Goal: Information Seeking & Learning: Learn about a topic

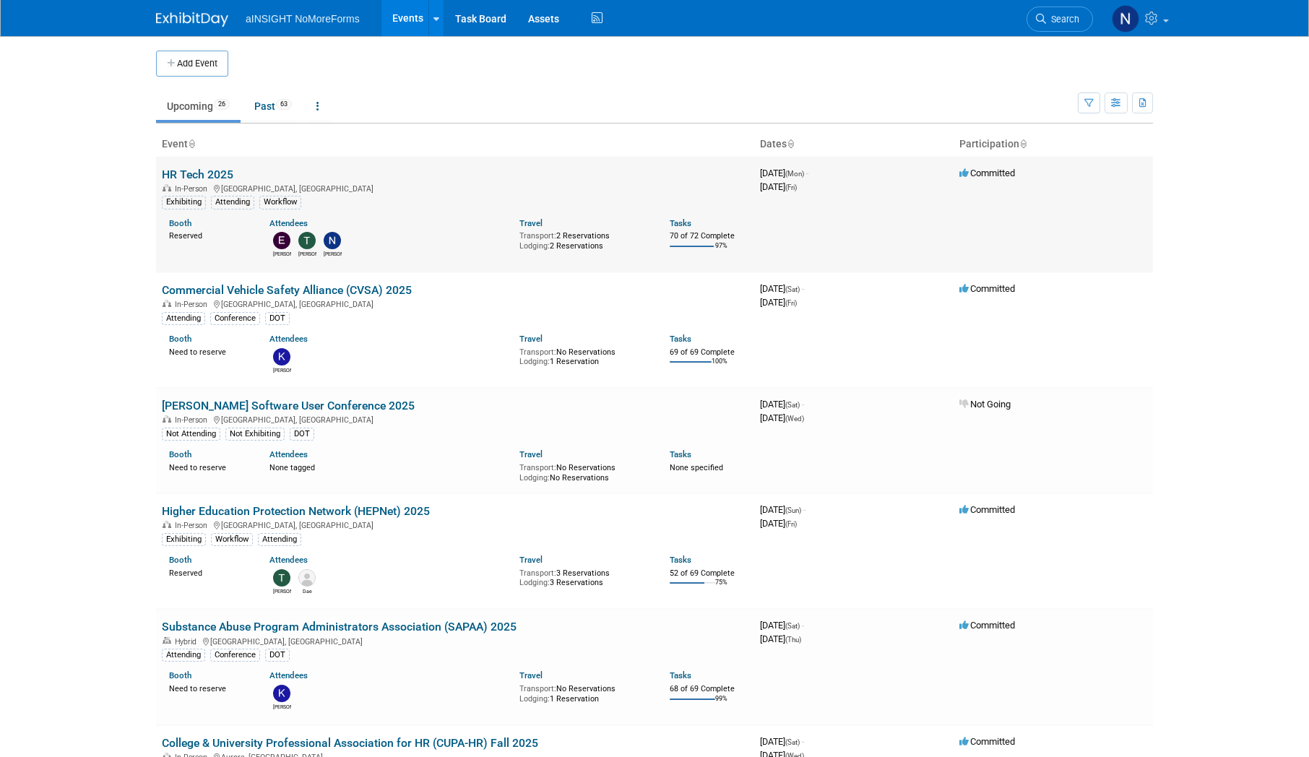
click at [211, 53] on link "HR Tech 2025" at bounding box center [198, 175] width 72 height 14
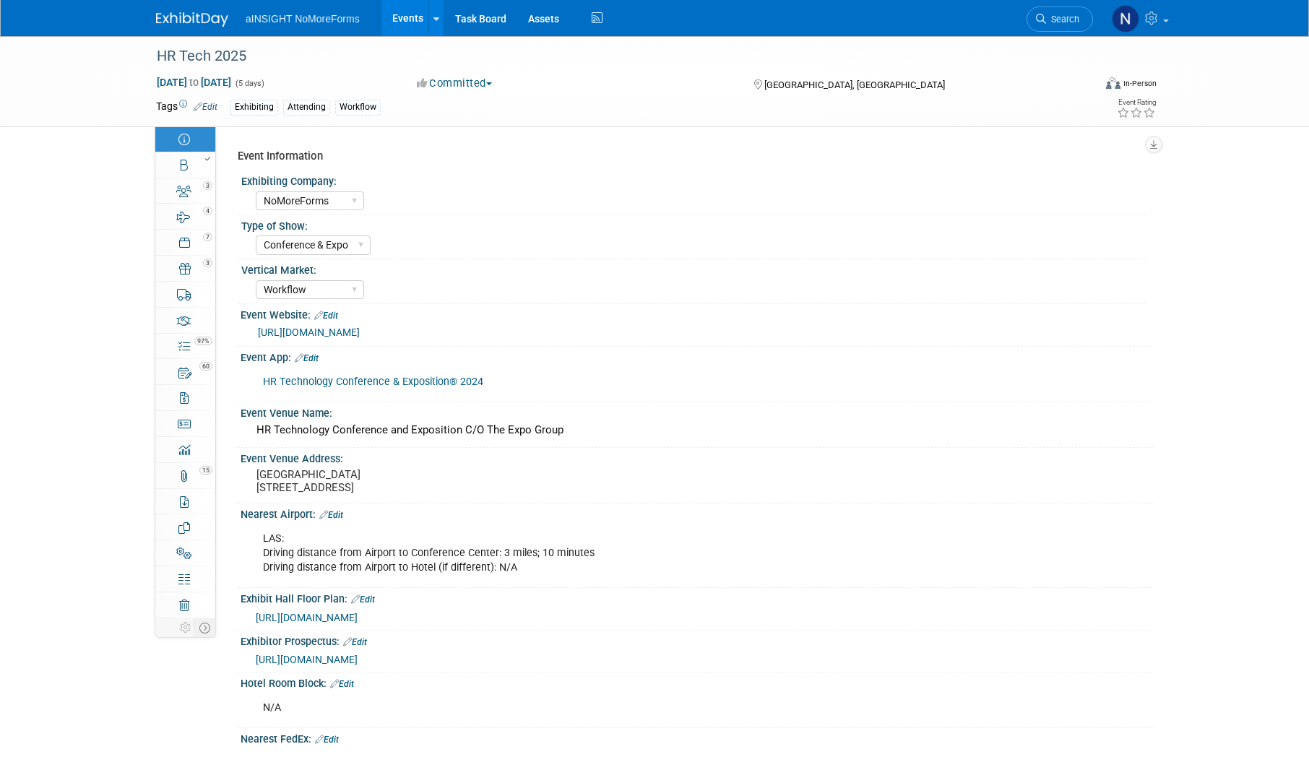
select select "NoMoreForms"
select select "Conference & Expo"
select select "Workflow"
click at [192, 162] on div at bounding box center [189, 159] width 49 height 10
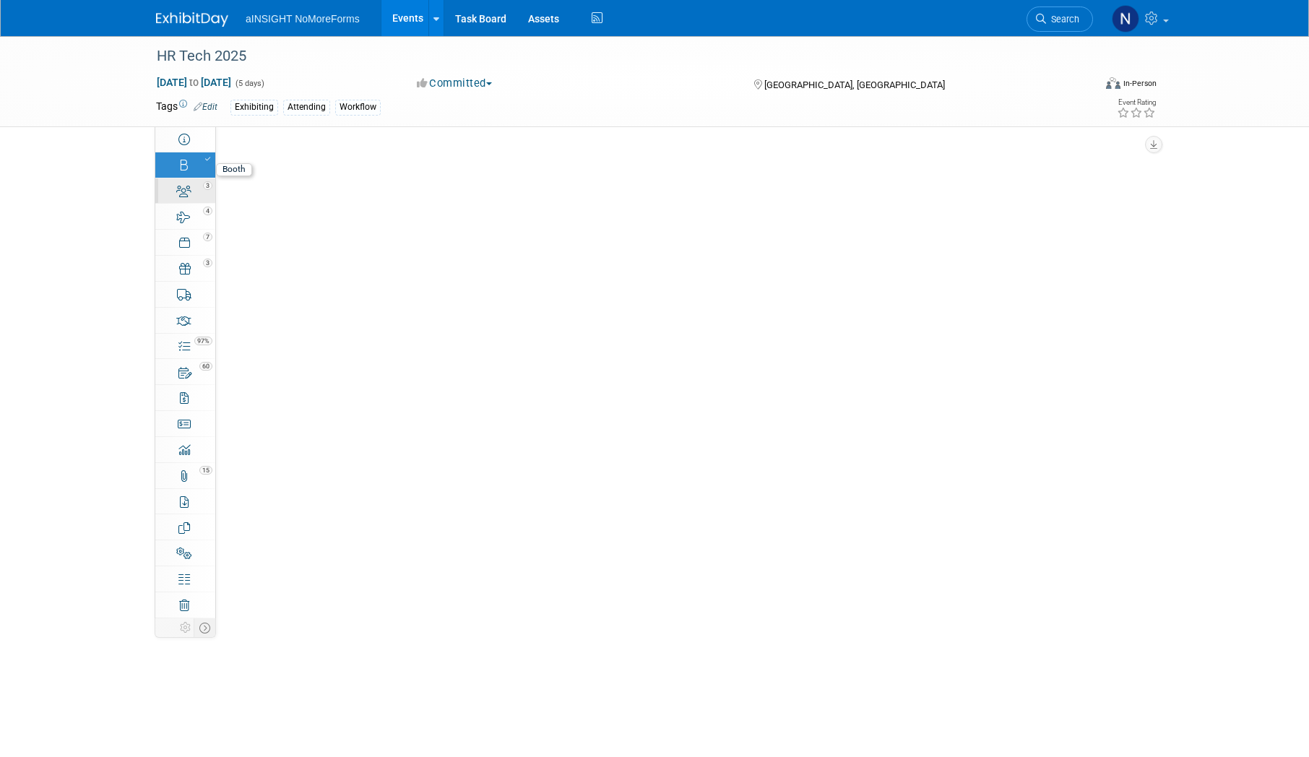
select select "NoMoreForms"
select select "AE Enterprise Workflow"
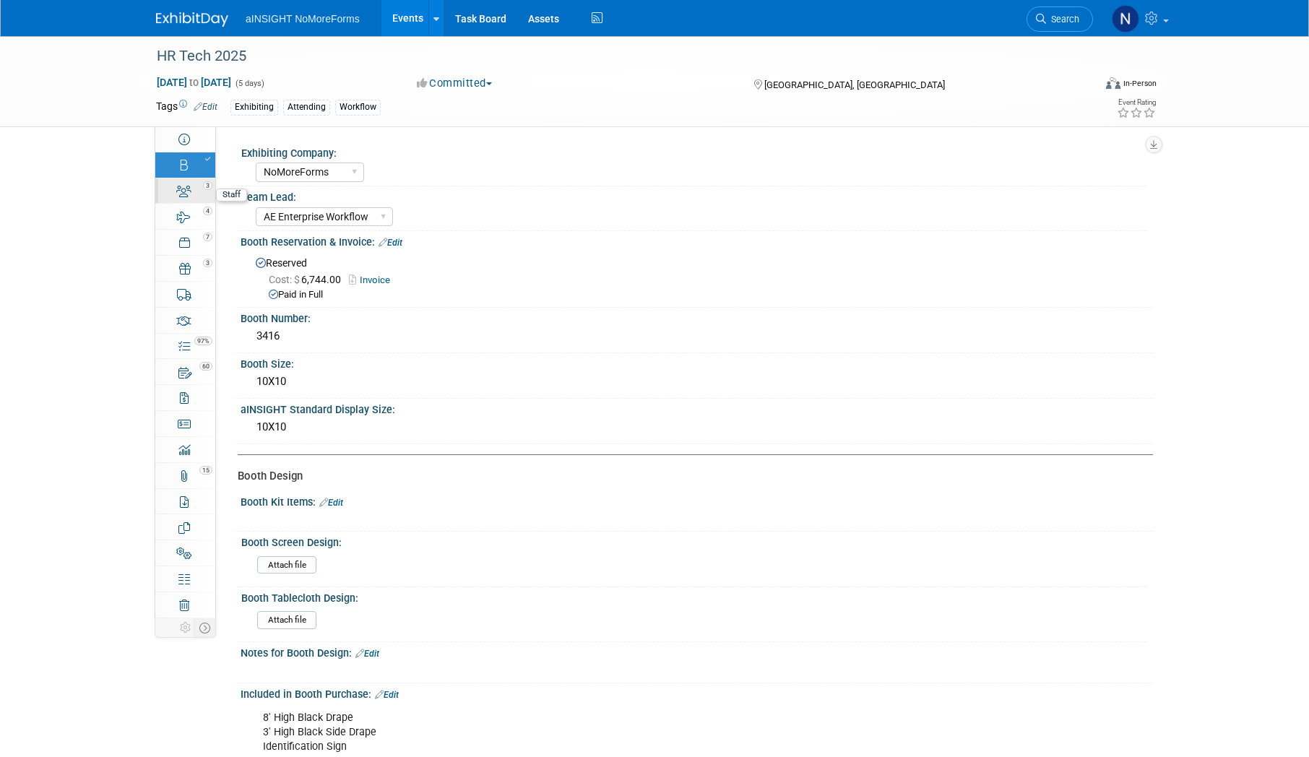
click at [192, 185] on div "3" at bounding box center [189, 185] width 49 height 10
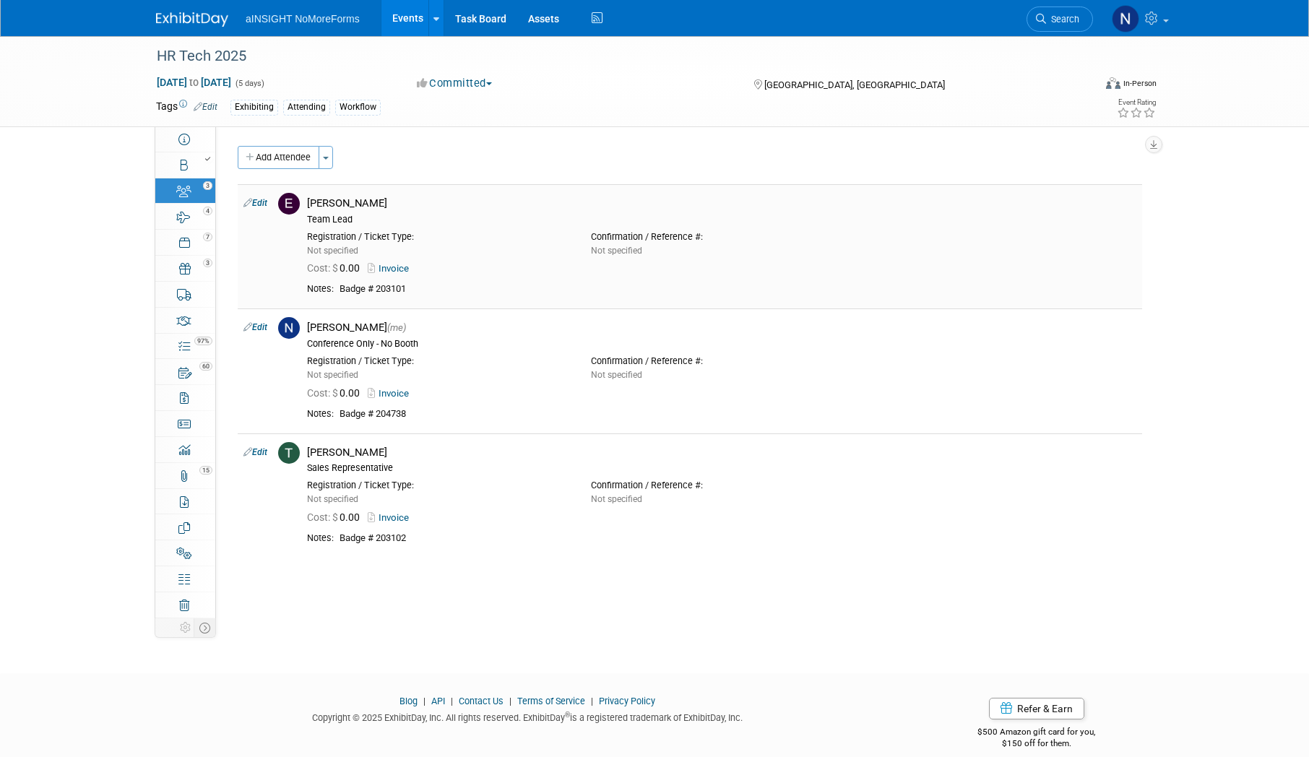
click at [398, 270] on link "Invoice" at bounding box center [391, 268] width 47 height 11
click at [184, 206] on div "4" at bounding box center [189, 210] width 49 height 10
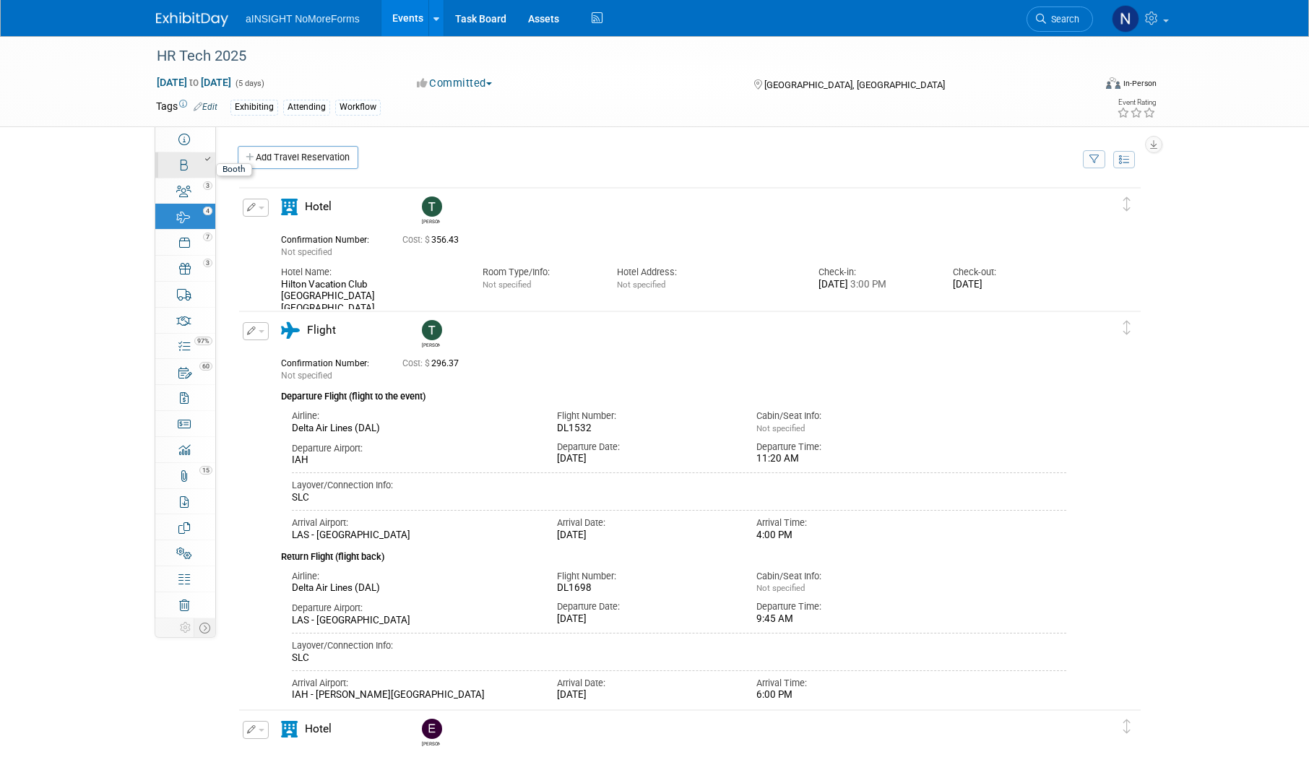
click at [192, 154] on div at bounding box center [189, 159] width 49 height 10
select select "NoMoreForms"
select select "AE Enterprise Workflow"
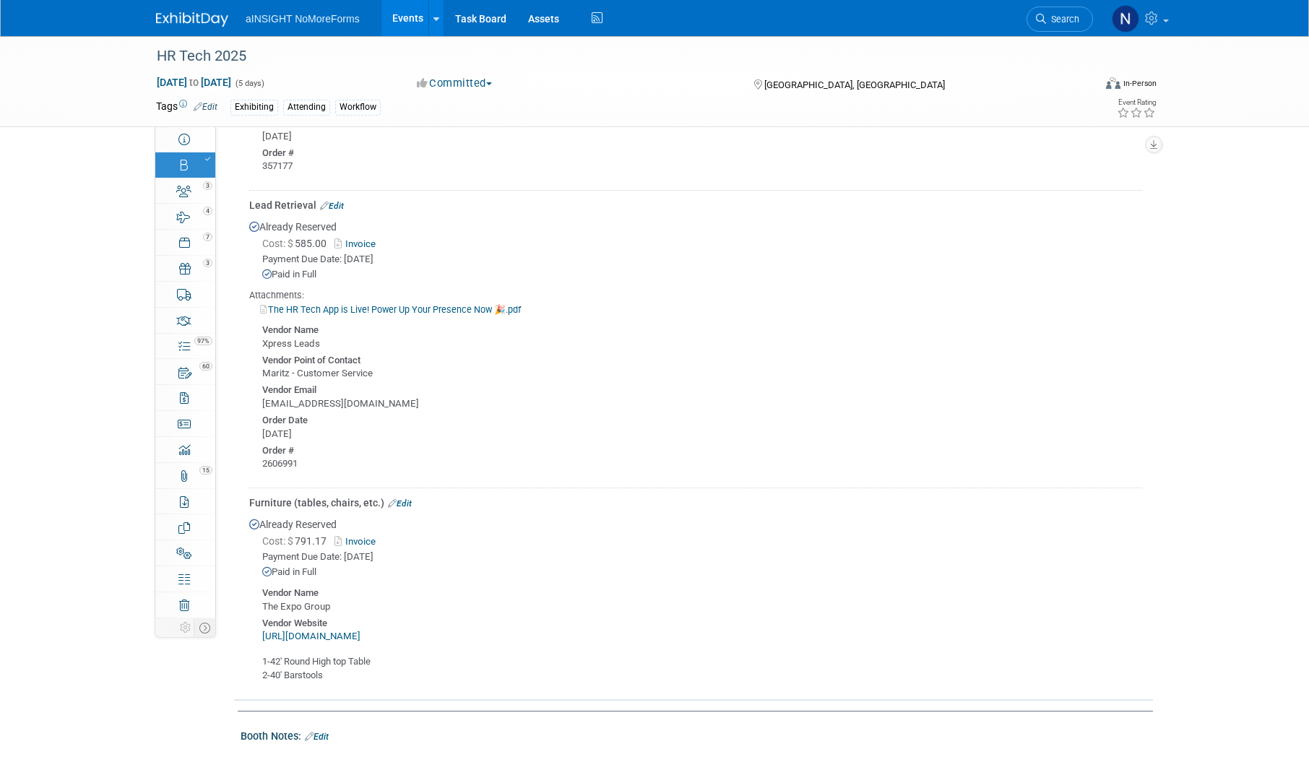
scroll to position [795, 0]
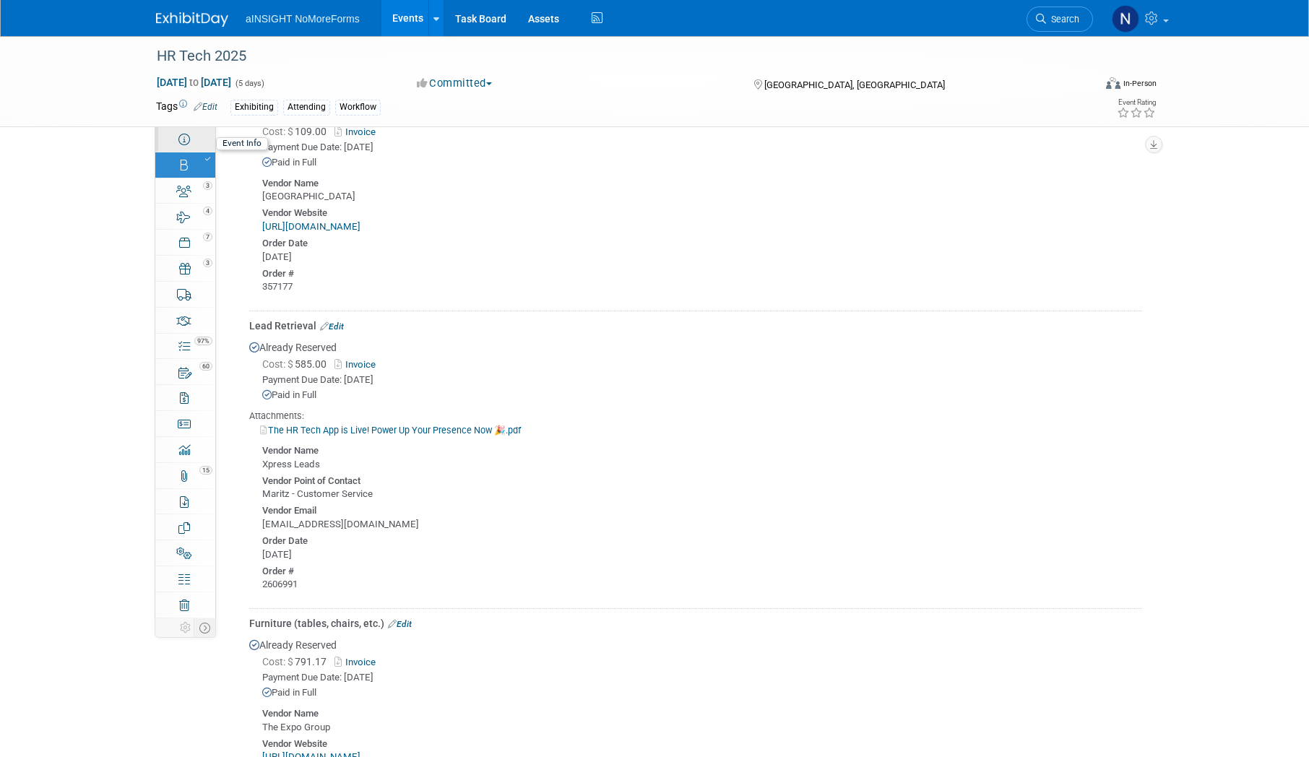
click at [186, 131] on link "Event Information" at bounding box center [185, 138] width 60 height 25
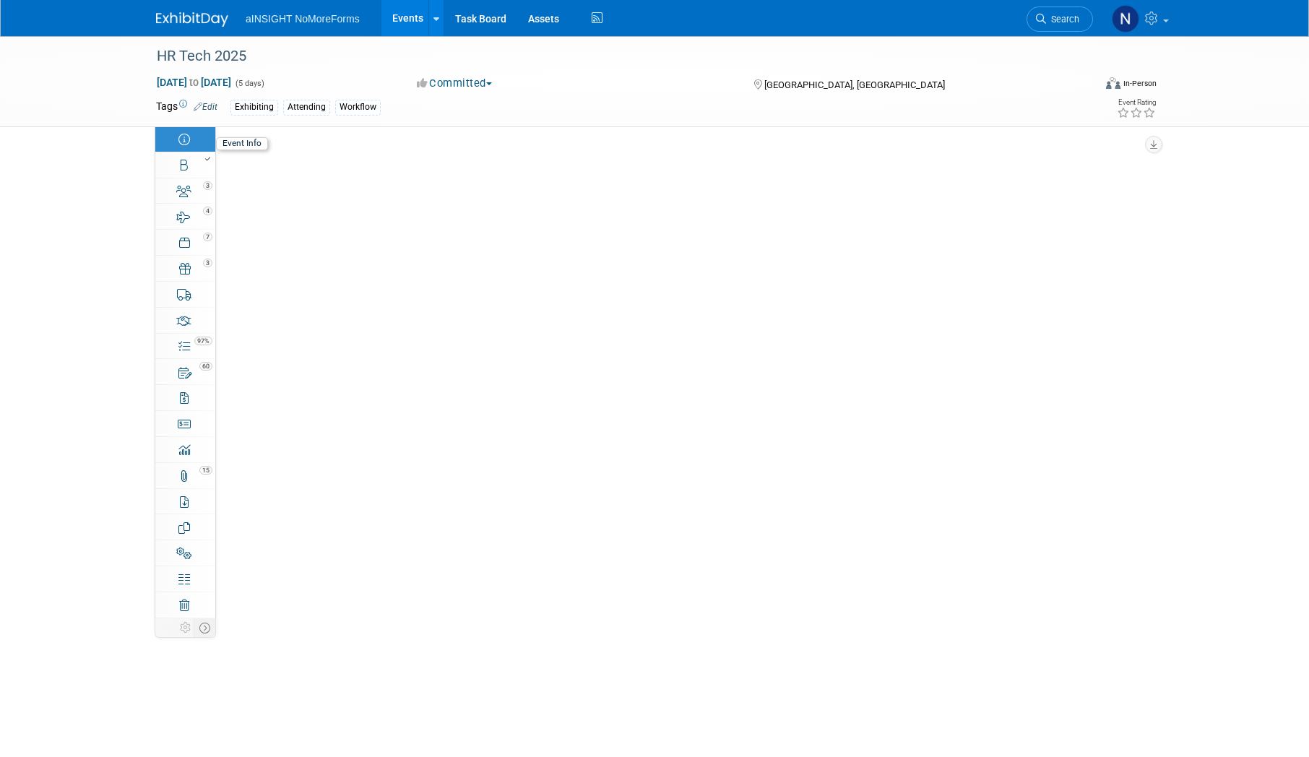
scroll to position [0, 0]
select select "NoMoreForms"
select select "Conference & Expo"
select select "Workflow"
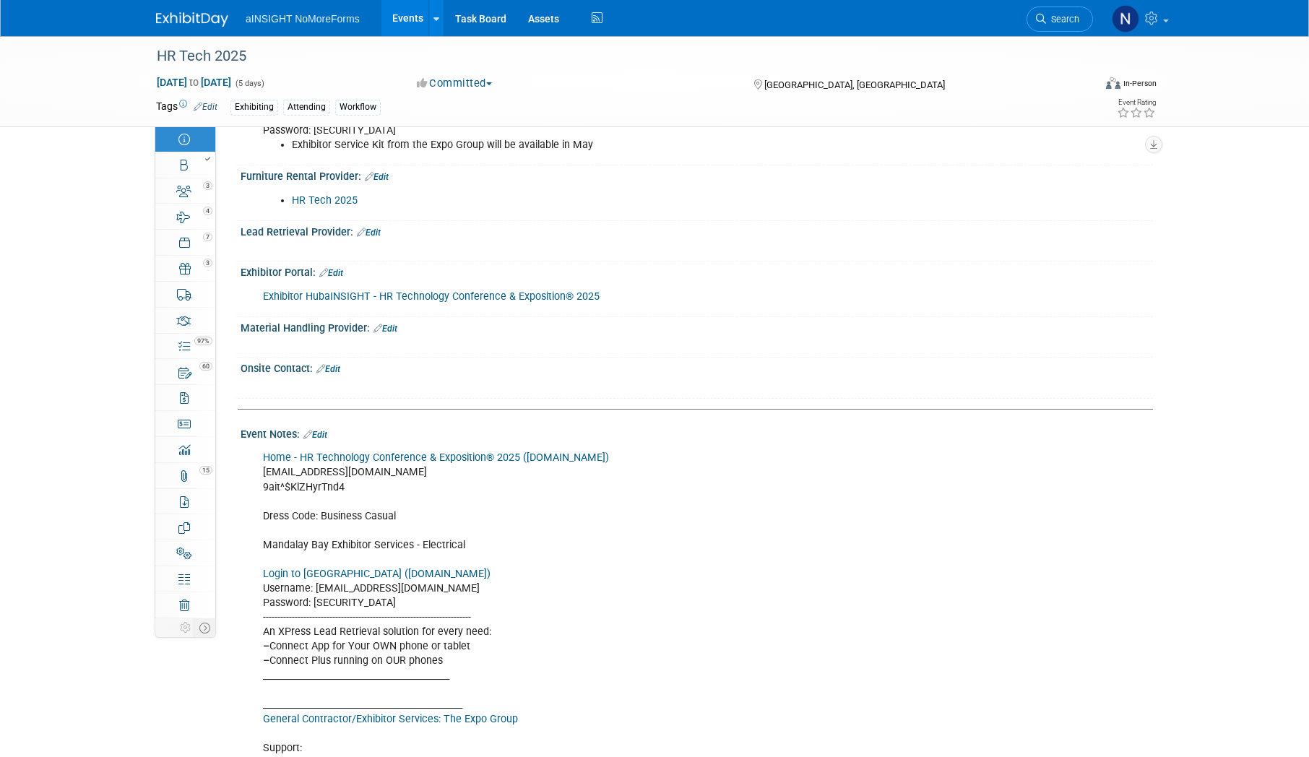
scroll to position [2384, 0]
click at [413, 463] on link "Home - HR Technology Conference & Exposition® 2025 (smallworldlabs.com)" at bounding box center [436, 457] width 346 height 12
